Goal: Understand process/instructions: Learn how to perform a task or action

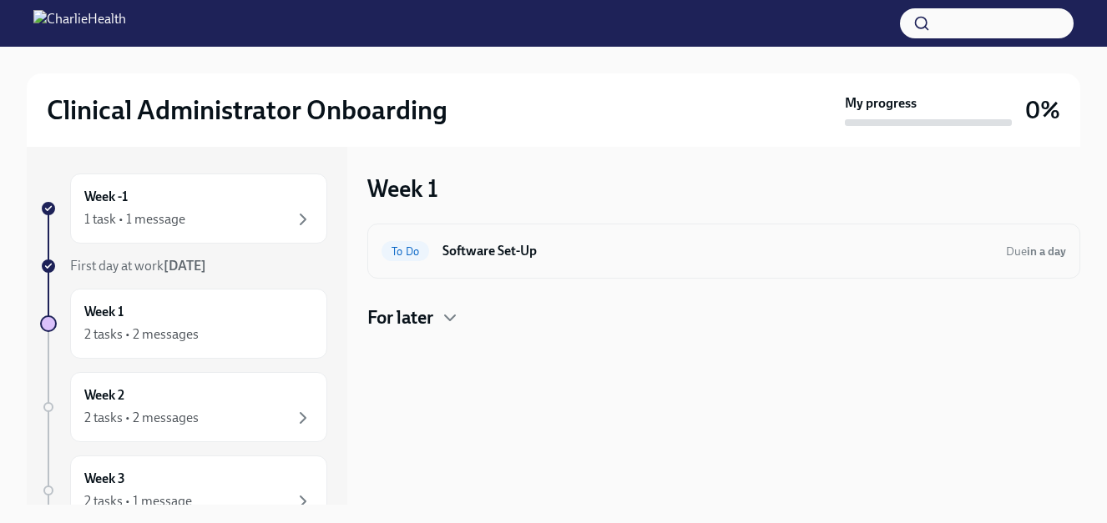
click at [543, 258] on h6 "Software Set-Up" at bounding box center [717, 251] width 550 height 18
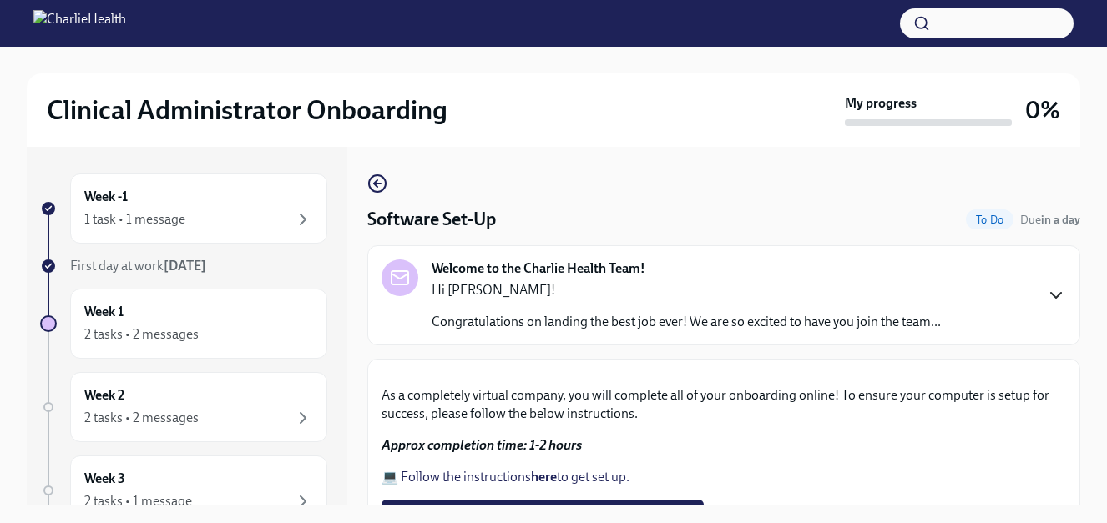
click at [1046, 301] on icon "button" at bounding box center [1056, 295] width 20 height 20
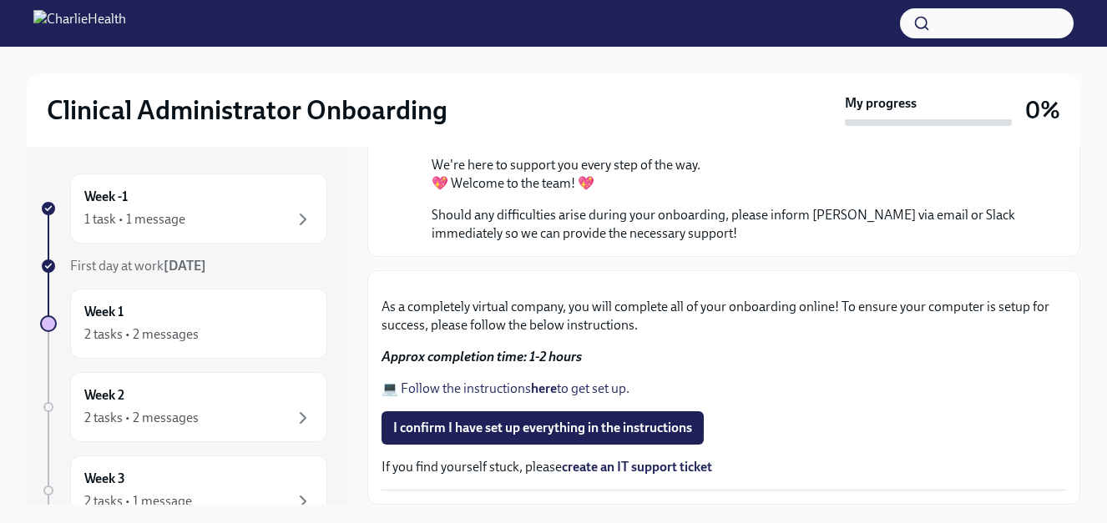
scroll to position [1239, 0]
click at [634, 468] on link "create an IT support ticket" at bounding box center [637, 467] width 150 height 16
click at [185, 330] on div "2 tasks • 2 messages" at bounding box center [141, 335] width 114 height 18
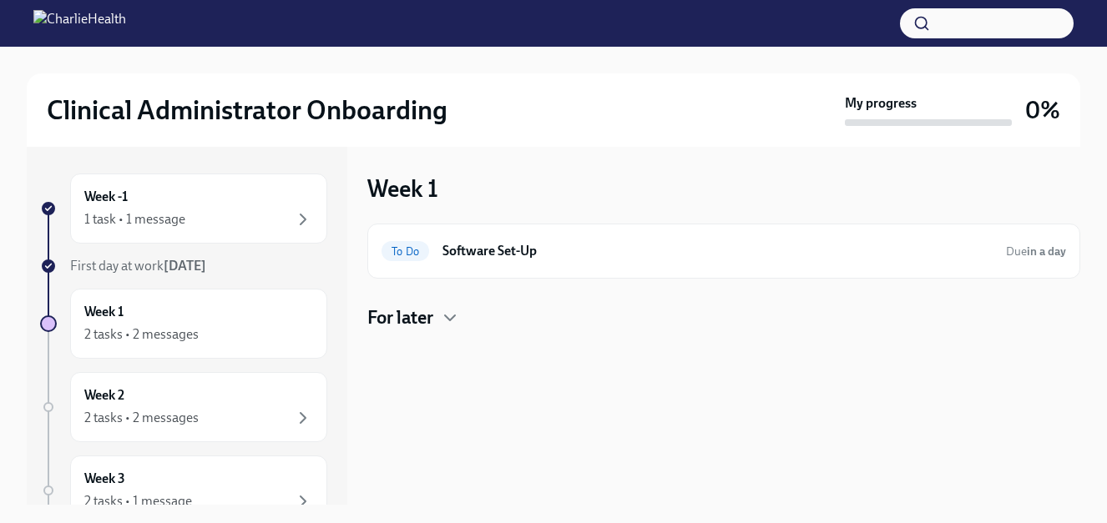
click at [438, 313] on div "For later" at bounding box center [723, 317] width 713 height 25
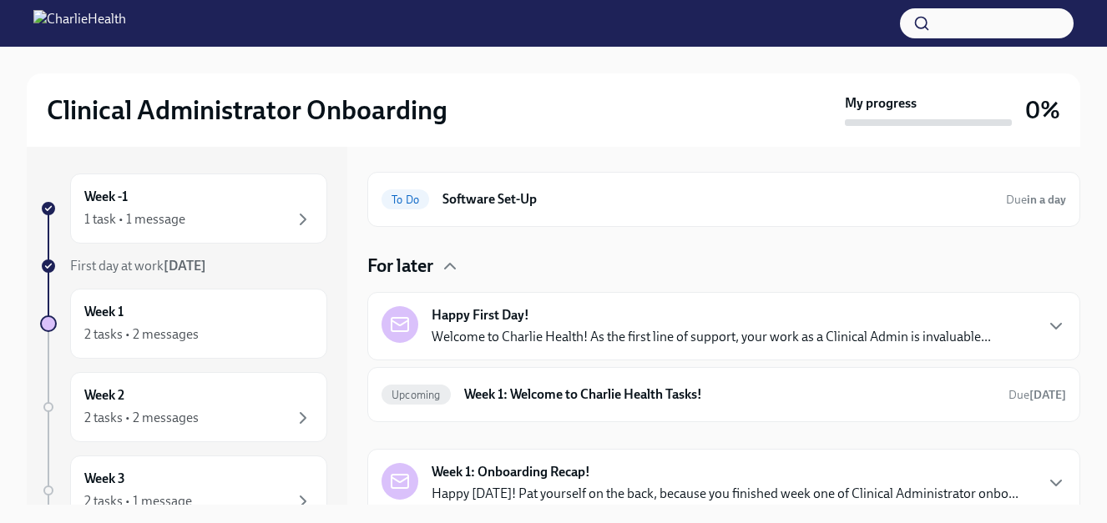
scroll to position [64, 0]
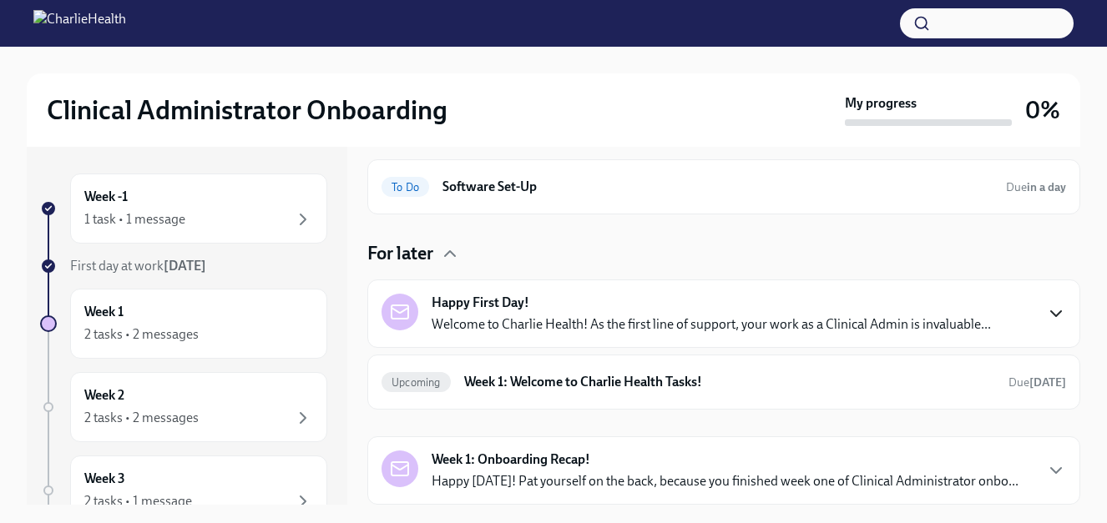
click at [1046, 313] on icon "button" at bounding box center [1056, 314] width 20 height 20
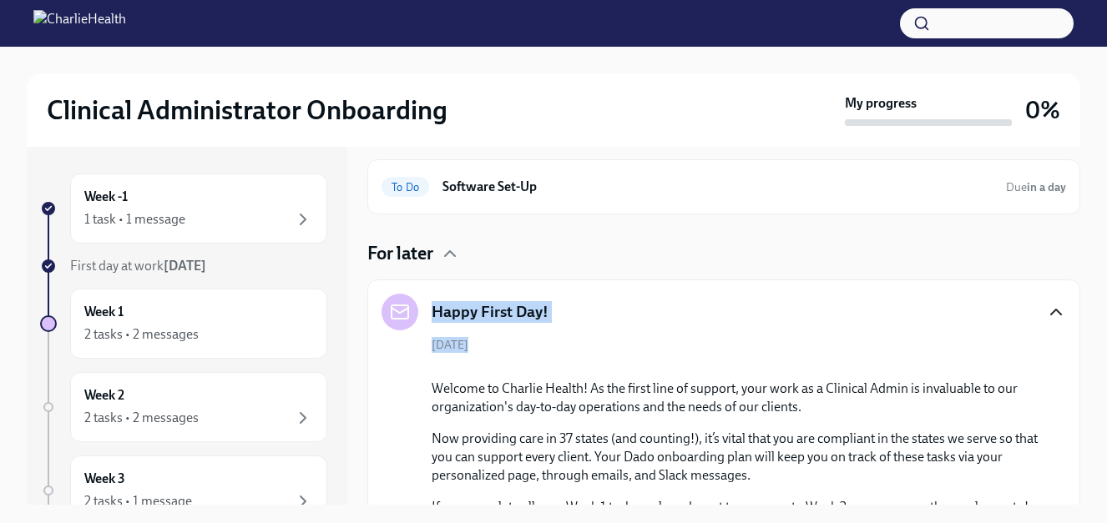
drag, startPoint x: 1067, startPoint y: 249, endPoint x: 1067, endPoint y: 387, distance: 138.5
click at [1067, 387] on div "For later Happy First Day! [DATE] Welcome to Charlie Health! As the first line …" at bounding box center [723, 521] width 713 height 561
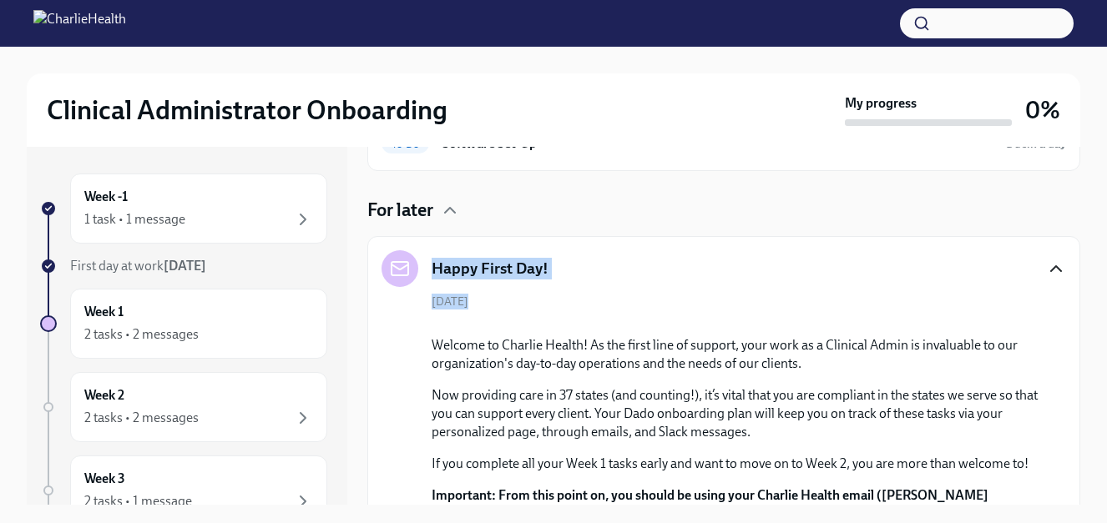
scroll to position [0, 0]
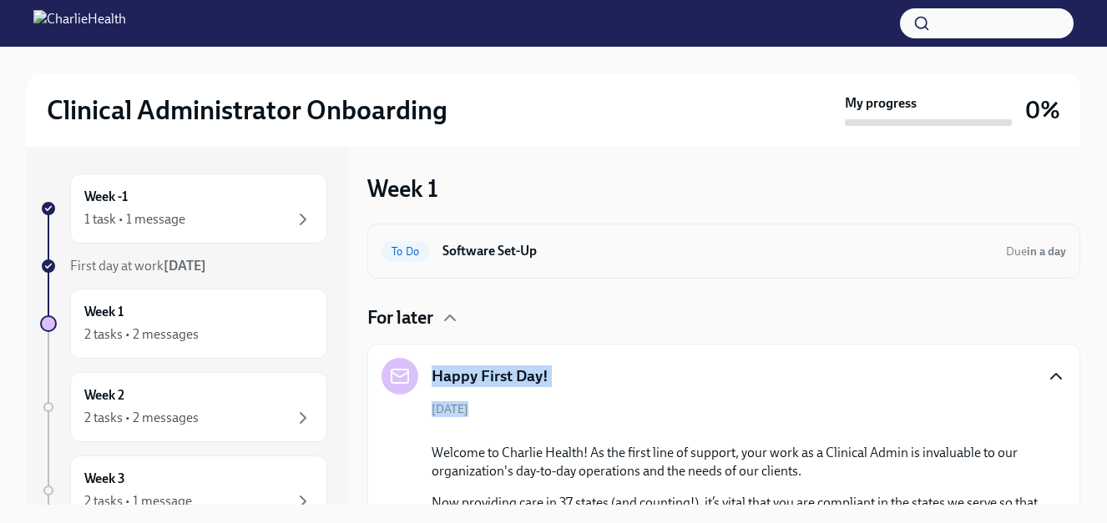
click at [550, 240] on div "To Do Software Set-Up Due in a day" at bounding box center [723, 251] width 684 height 27
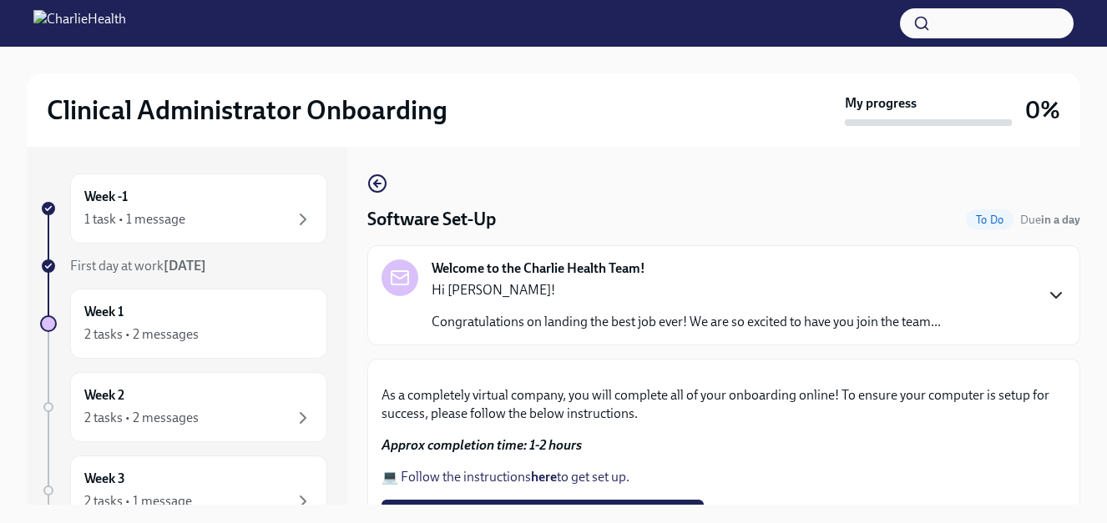
click at [1050, 296] on icon "button" at bounding box center [1056, 295] width 20 height 20
